Goal: Task Accomplishment & Management: Manage account settings

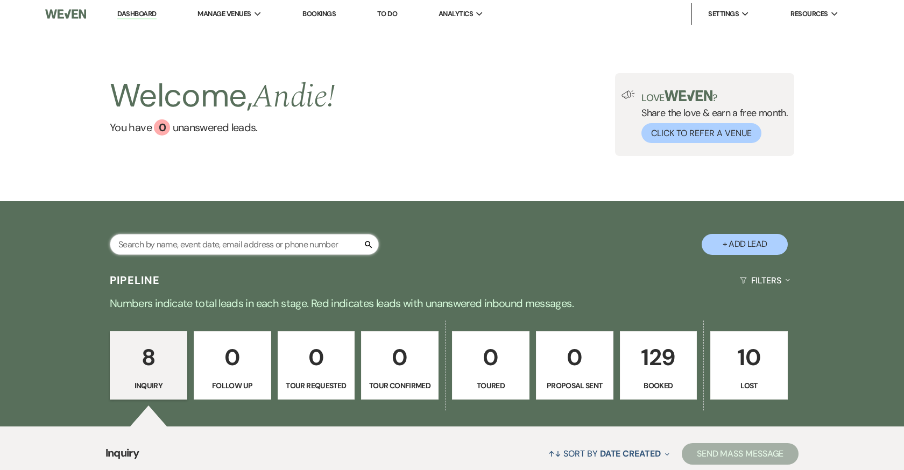
click at [278, 240] on input "text" at bounding box center [244, 244] width 269 height 21
type input "kayla"
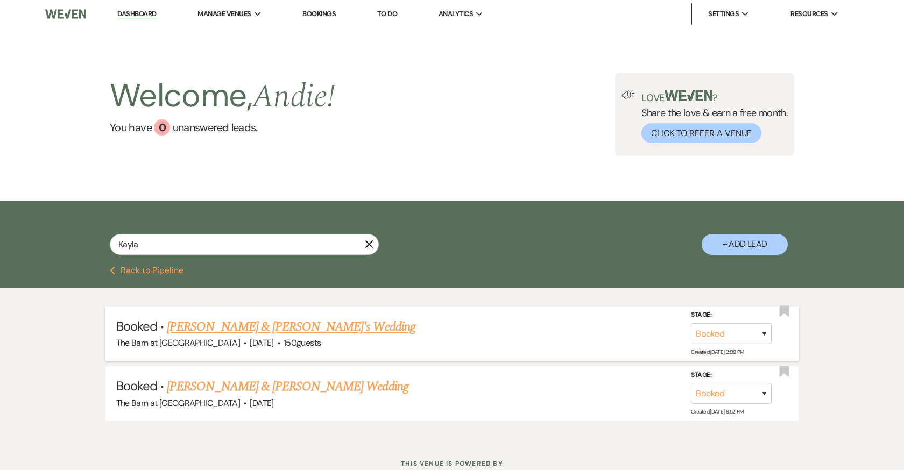
drag, startPoint x: 278, startPoint y: 240, endPoint x: 275, endPoint y: 325, distance: 85.0
click at [275, 325] on link "[PERSON_NAME] & [PERSON_NAME]'s Wedding" at bounding box center [291, 326] width 248 height 19
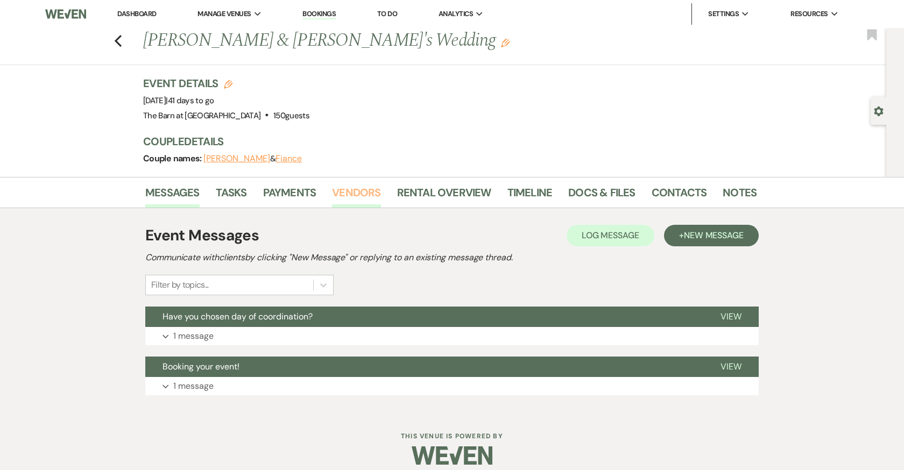
click at [357, 193] on link "Vendors" at bounding box center [356, 196] width 48 height 24
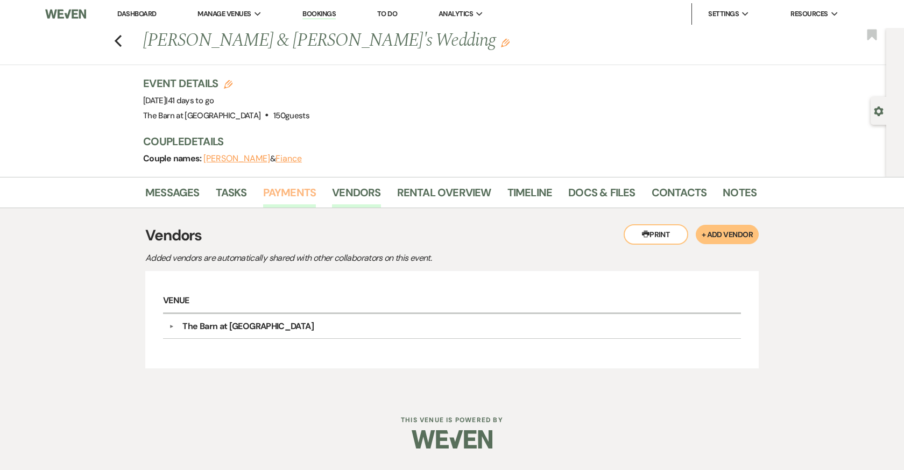
click at [286, 189] on link "Payments" at bounding box center [289, 196] width 53 height 24
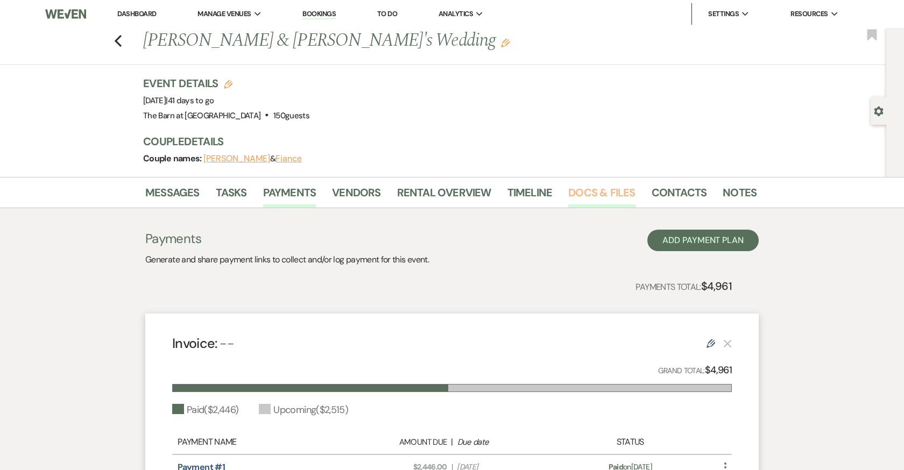
click at [605, 201] on link "Docs & Files" at bounding box center [601, 196] width 67 height 24
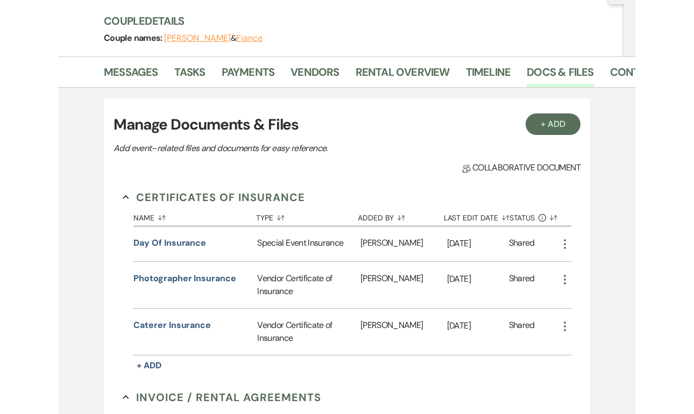
scroll to position [120, 0]
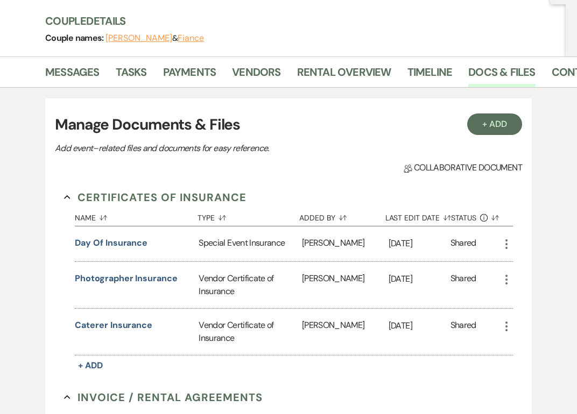
drag, startPoint x: 574, startPoint y: 2, endPoint x: 591, endPoint y: 2, distance: 16.7
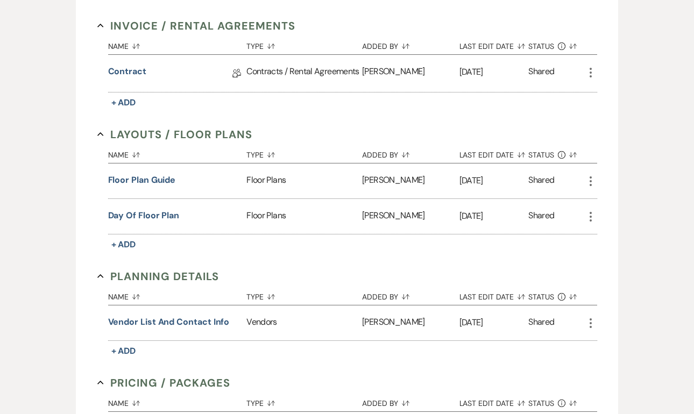
scroll to position [466, 0]
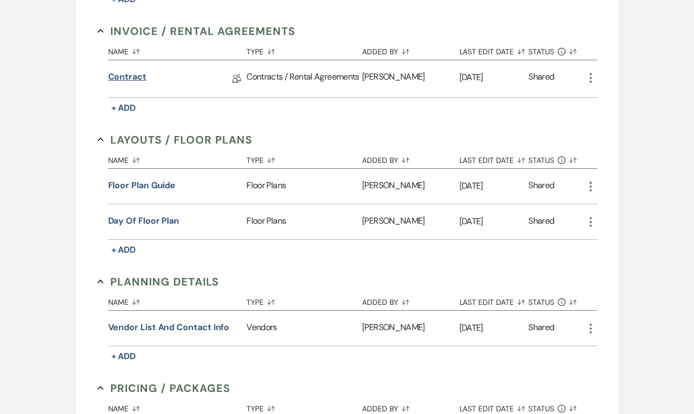
click at [133, 80] on link "Contract" at bounding box center [127, 78] width 38 height 17
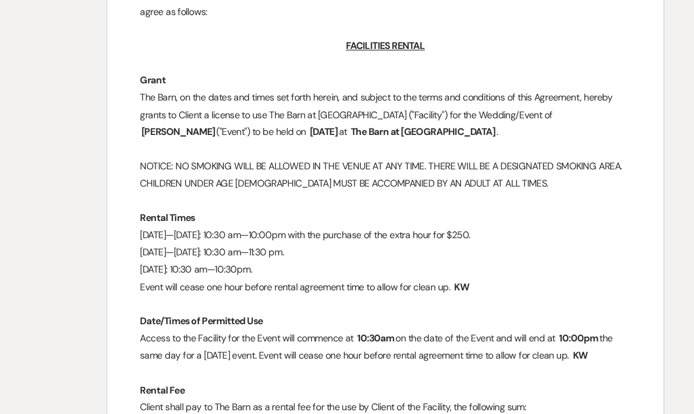
scroll to position [632, 0]
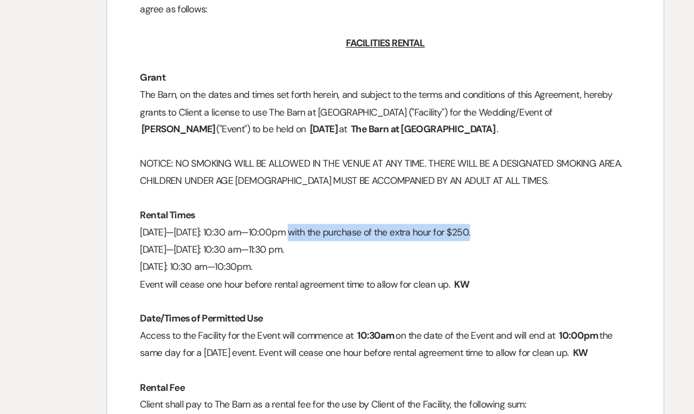
drag, startPoint x: 231, startPoint y: 179, endPoint x: 380, endPoint y: 178, distance: 148.5
click at [380, 265] on p "[DATE]—[DATE]: 10:30 am—10:00pm with the purchase of the extra hour for $250." at bounding box center [347, 271] width 386 height 13
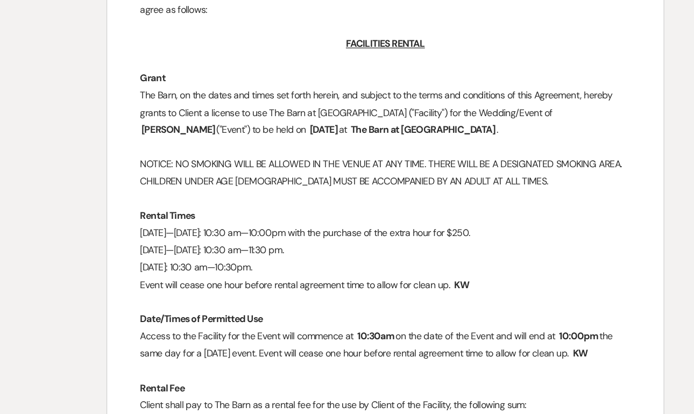
click at [395, 265] on p "[DATE]—[DATE]: 10:30 am—10:00pm with the purchase of the extra hour for $250." at bounding box center [347, 271] width 386 height 13
drag, startPoint x: 210, startPoint y: 176, endPoint x: 382, endPoint y: 179, distance: 172.1
click at [382, 265] on p "[DATE]—[DATE]: 10:30 am—10:00pm with the purchase of the extra hour for $250." at bounding box center [347, 271] width 386 height 13
click at [401, 265] on p "[DATE]—[DATE]: 10:30 am—10:00pm with the purchase of the extra hour for $250." at bounding box center [347, 271] width 386 height 13
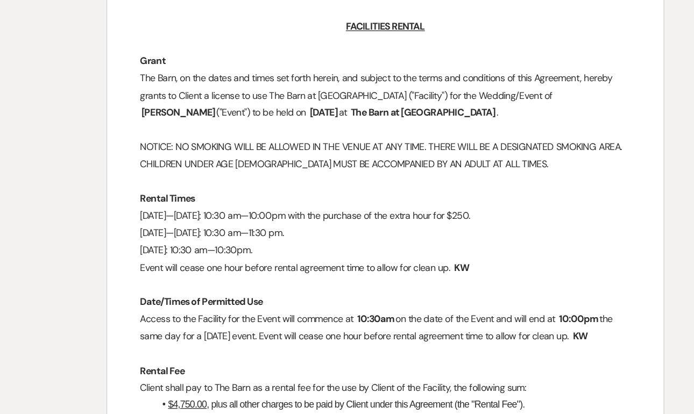
scroll to position [646, 0]
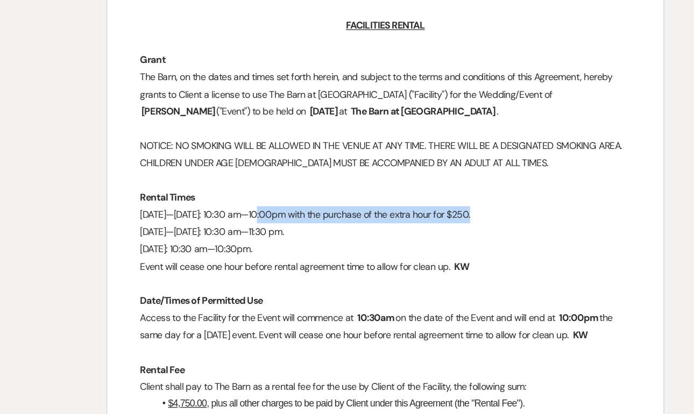
drag, startPoint x: 210, startPoint y: 164, endPoint x: 380, endPoint y: 166, distance: 170.0
click at [380, 251] on p "[DATE]—[DATE]: 10:30 am—10:00pm with the purchase of the extra hour for $250." at bounding box center [347, 257] width 386 height 13
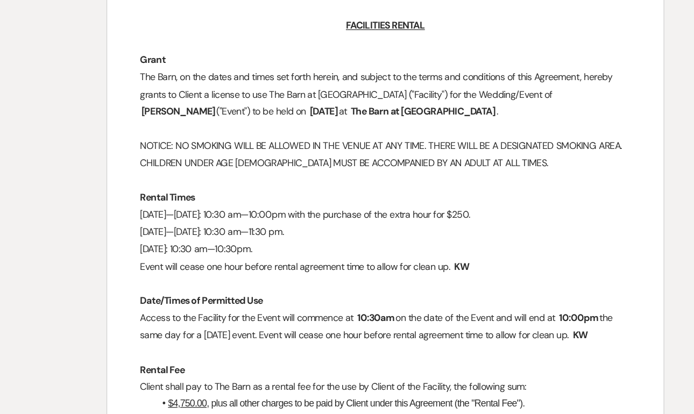
click at [381, 251] on p "[DATE]—[DATE]: 10:30 am—10:00pm with the purchase of the extra hour for $250." at bounding box center [347, 257] width 386 height 13
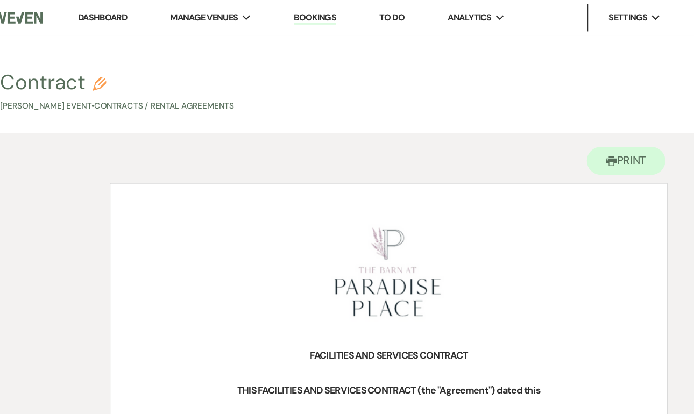
scroll to position [0, 0]
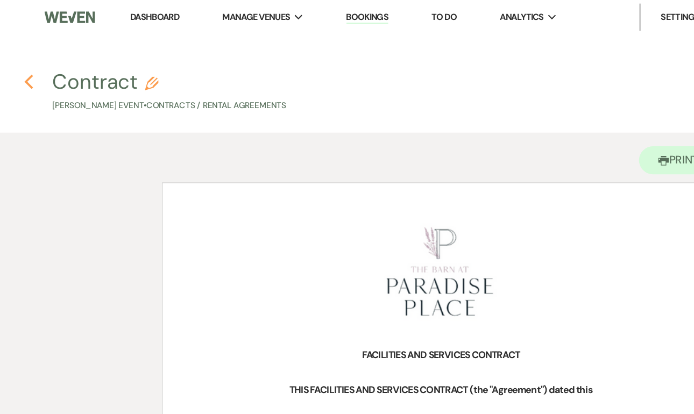
click at [24, 62] on icon "Previous" at bounding box center [23, 65] width 8 height 13
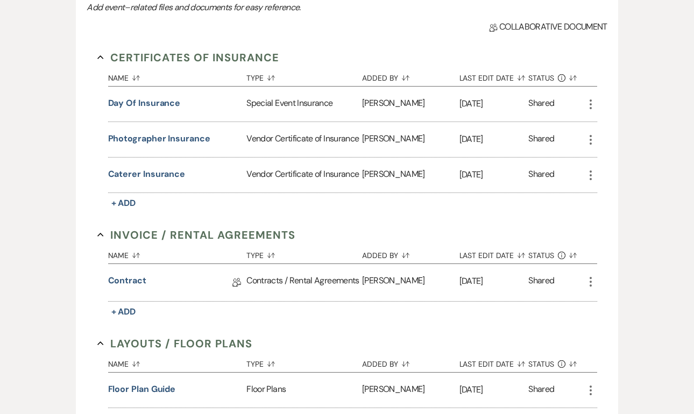
scroll to position [251, 0]
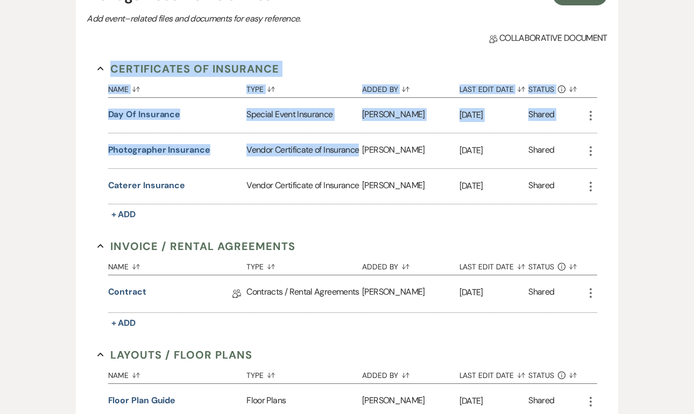
drag, startPoint x: 70, startPoint y: 65, endPoint x: 340, endPoint y: 159, distance: 285.8
click at [340, 159] on div "+ Add Manage Documents & Files Add event–related files and documents for easy r…" at bounding box center [346, 386] width 613 height 859
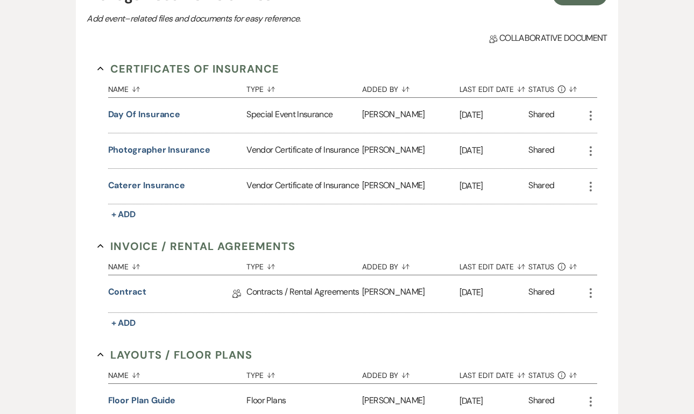
click at [384, 45] on div "+ Add Manage Documents & Files Add event–related files and documents for easy r…" at bounding box center [347, 386] width 542 height 837
